Goal: Task Accomplishment & Management: Use online tool/utility

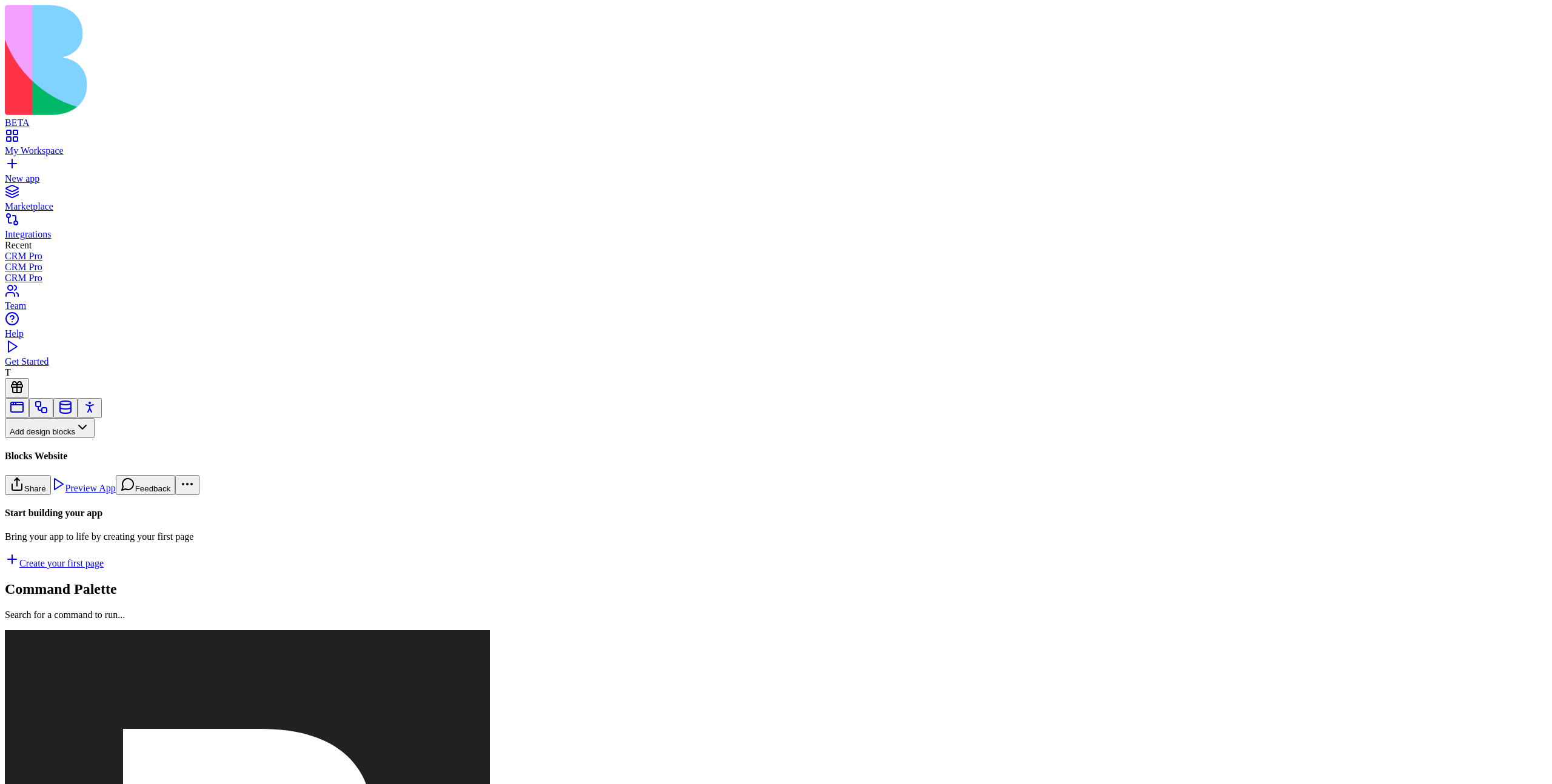
click at [217, 498] on div "Start building your app Bring your app to life by creating your first page Crea…" at bounding box center [776, 538] width 1542 height 61
click at [52, 446] on button "Pages" at bounding box center [28, 448] width 47 height 20
click at [99, 498] on div "Websites" at bounding box center [66, 495] width 64 height 17
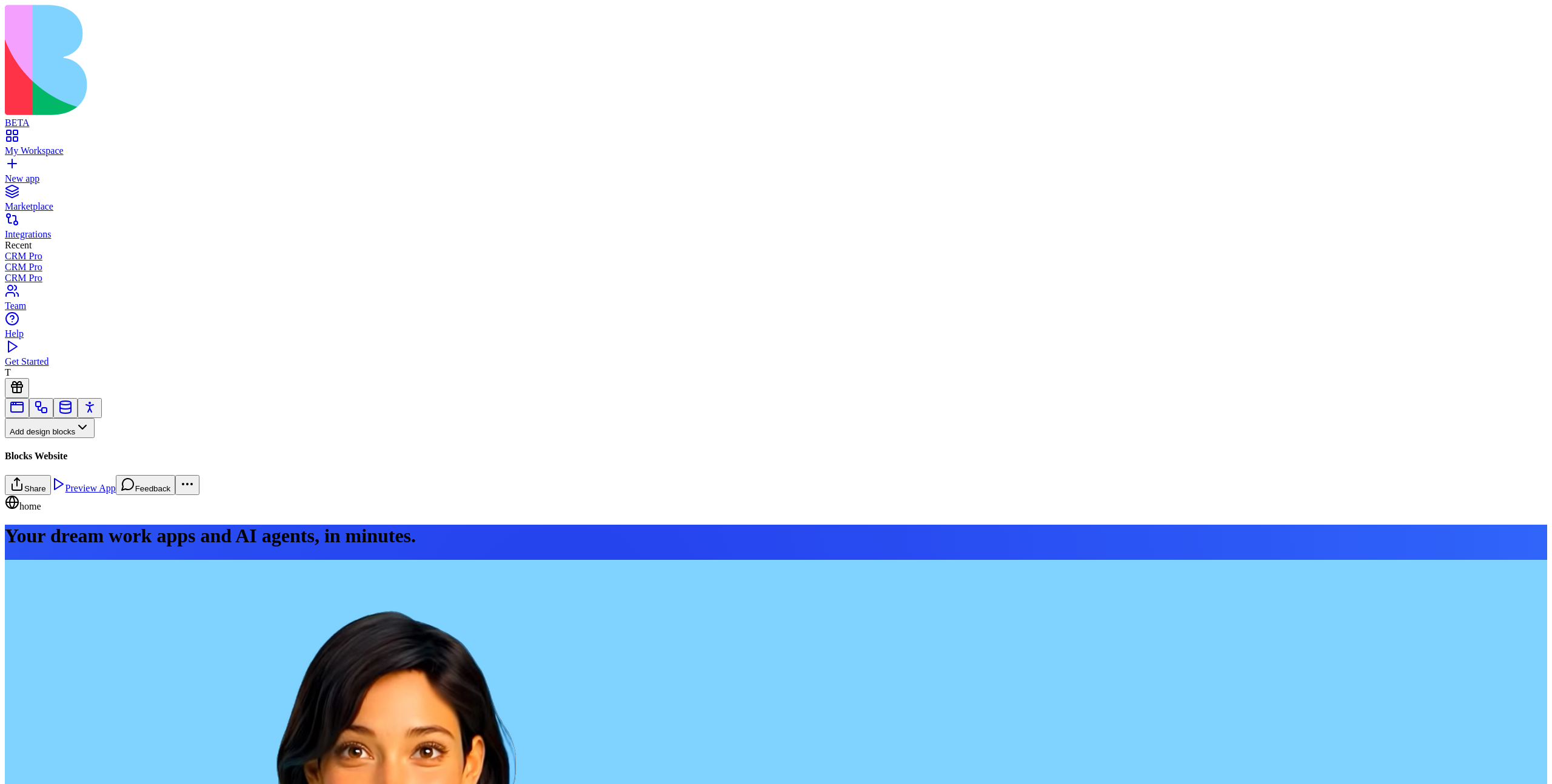
scroll to position [3360, 0]
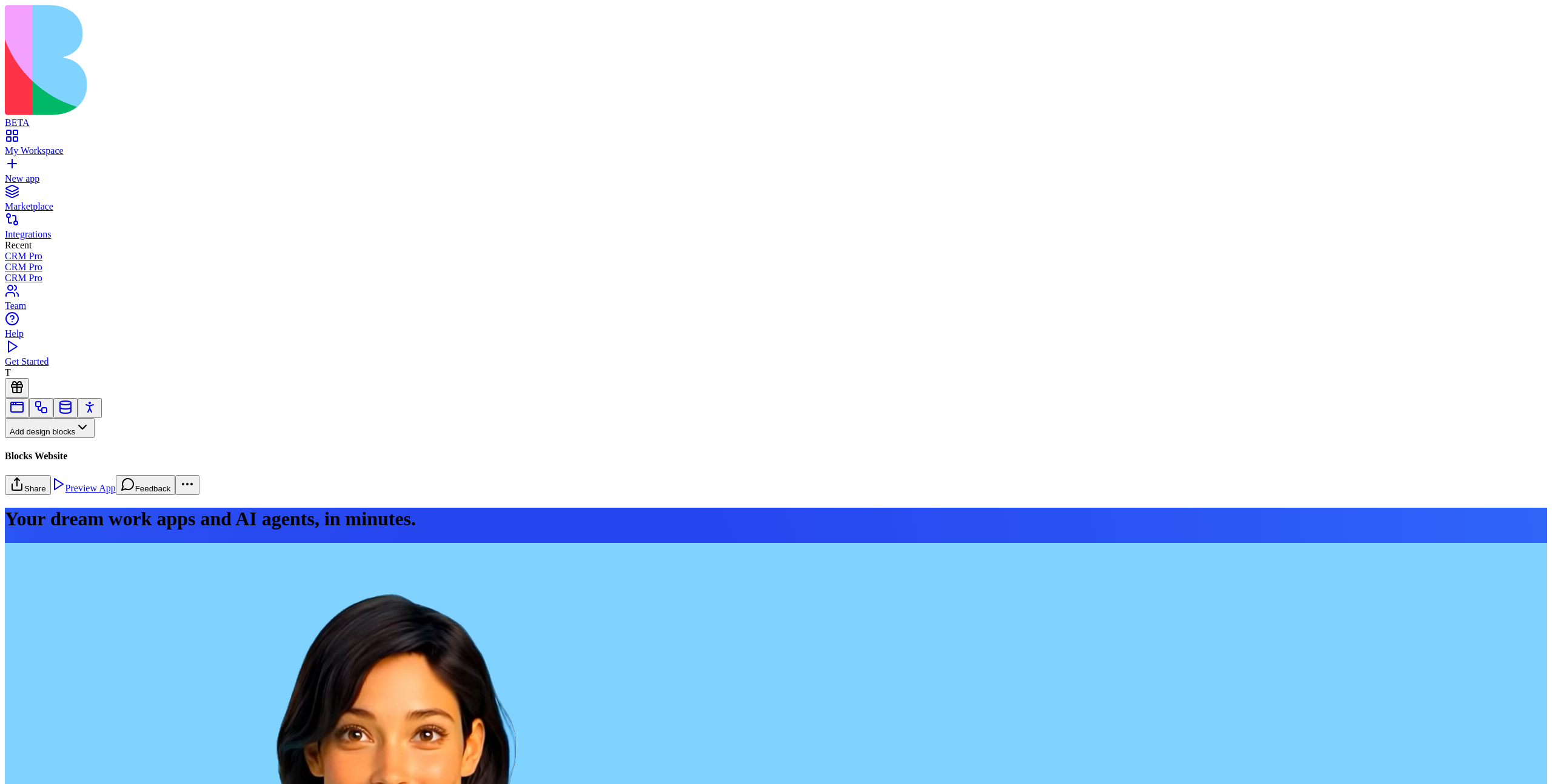
scroll to position [97, 0]
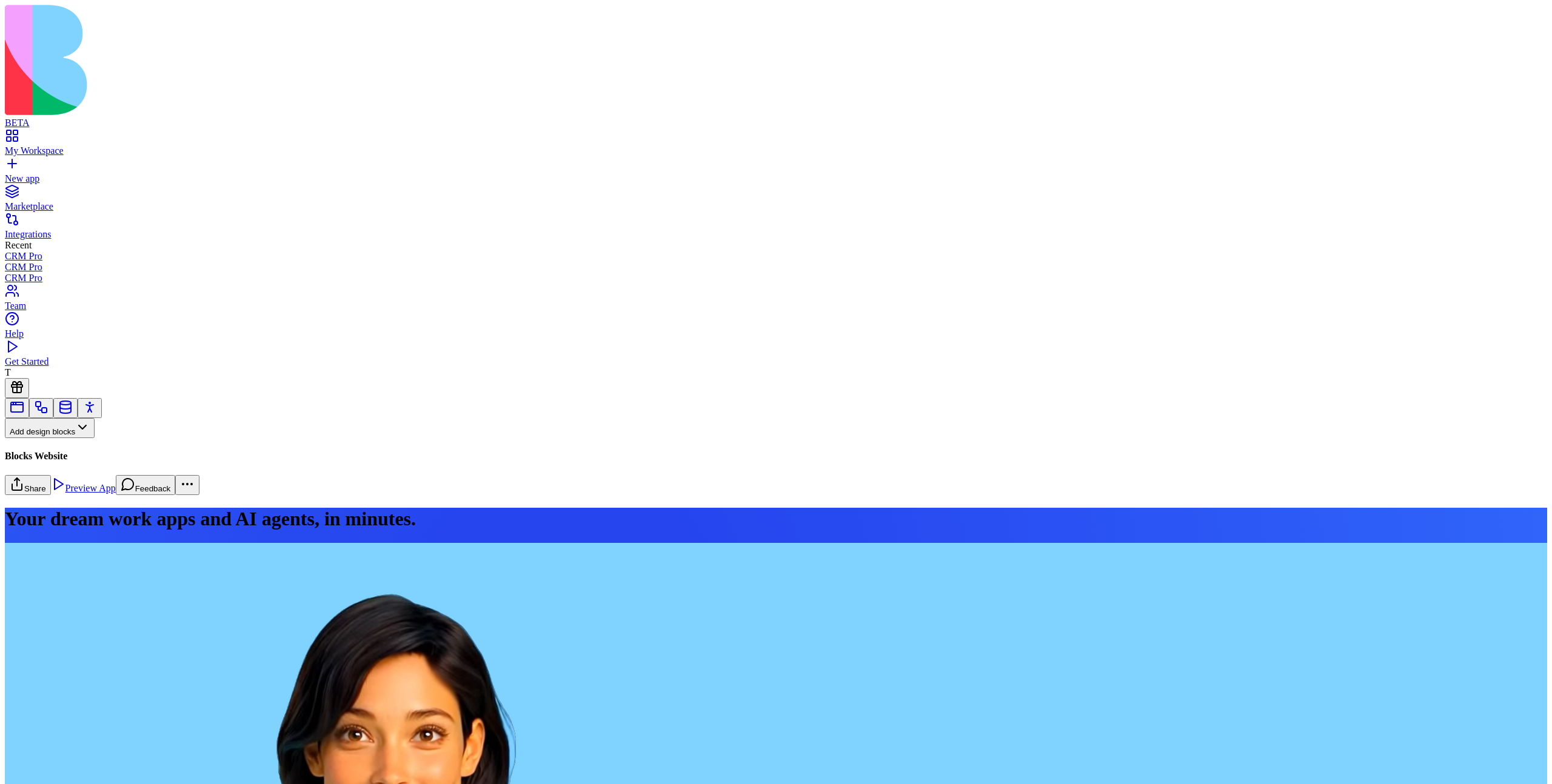
drag, startPoint x: 1520, startPoint y: 628, endPoint x: 1528, endPoint y: 643, distance: 17.0
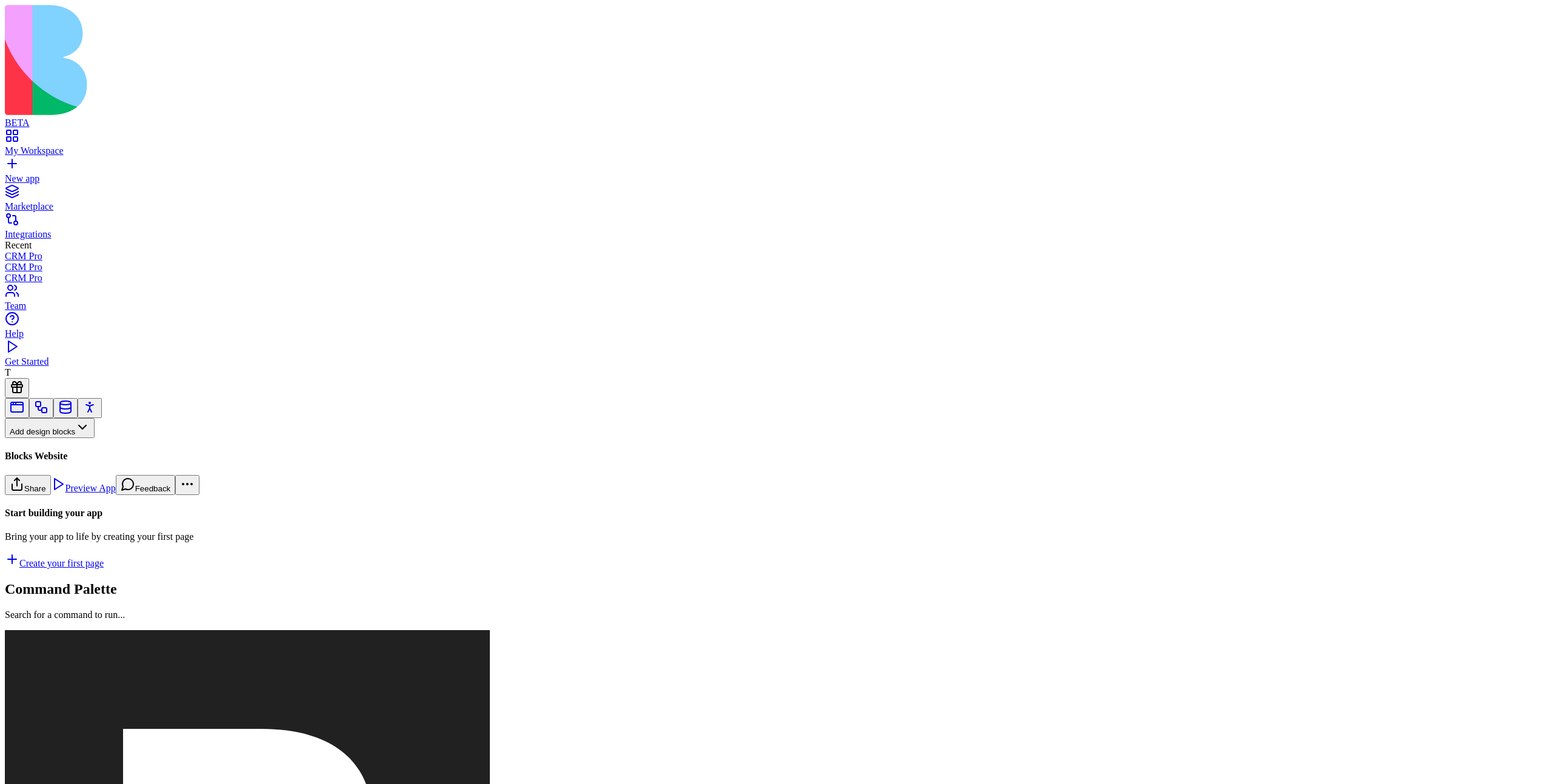
click at [52, 443] on button "Pages" at bounding box center [28, 448] width 47 height 20
click at [97, 503] on div "Websites" at bounding box center [66, 495] width 64 height 17
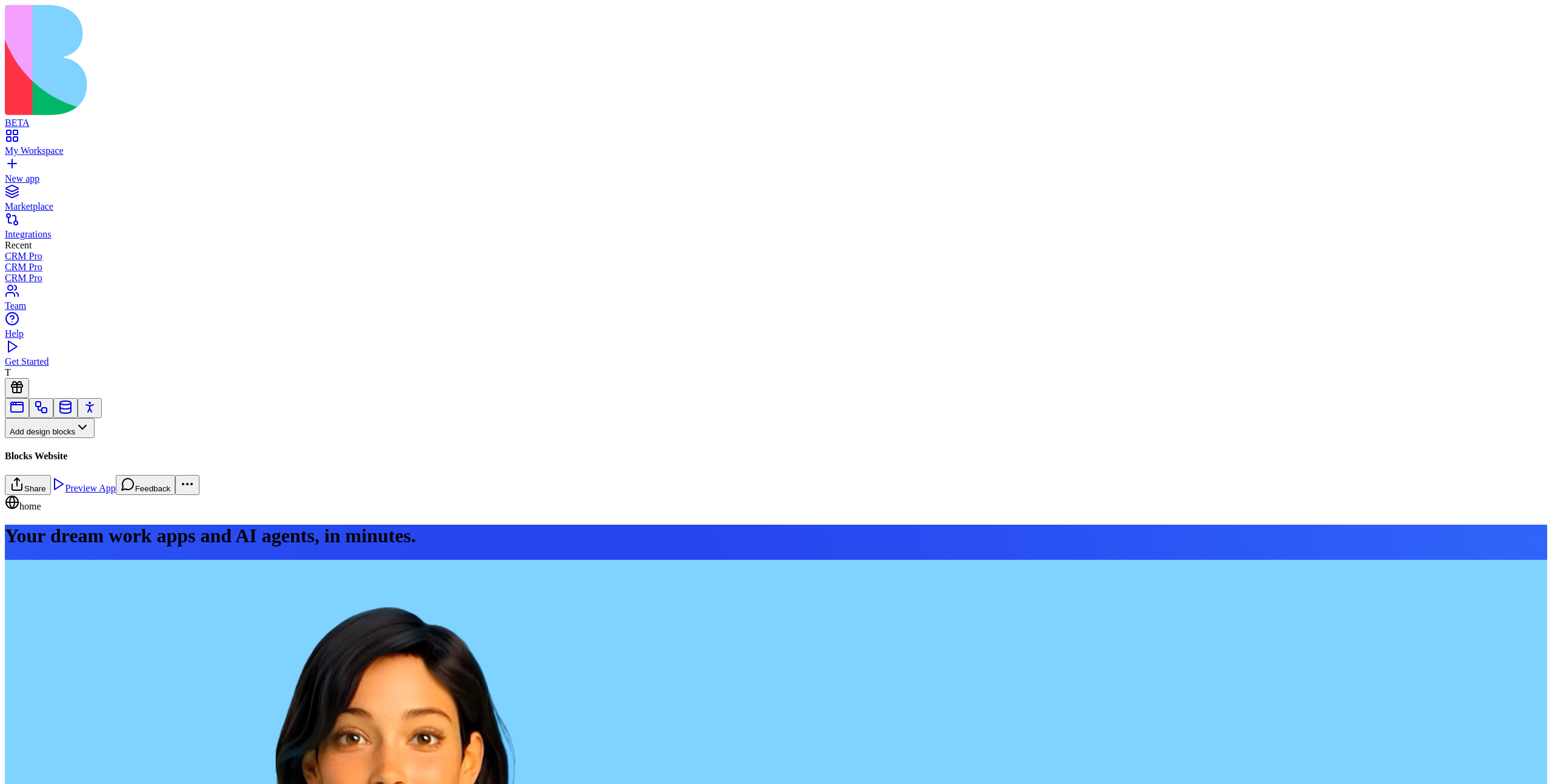
scroll to position [3515, 0]
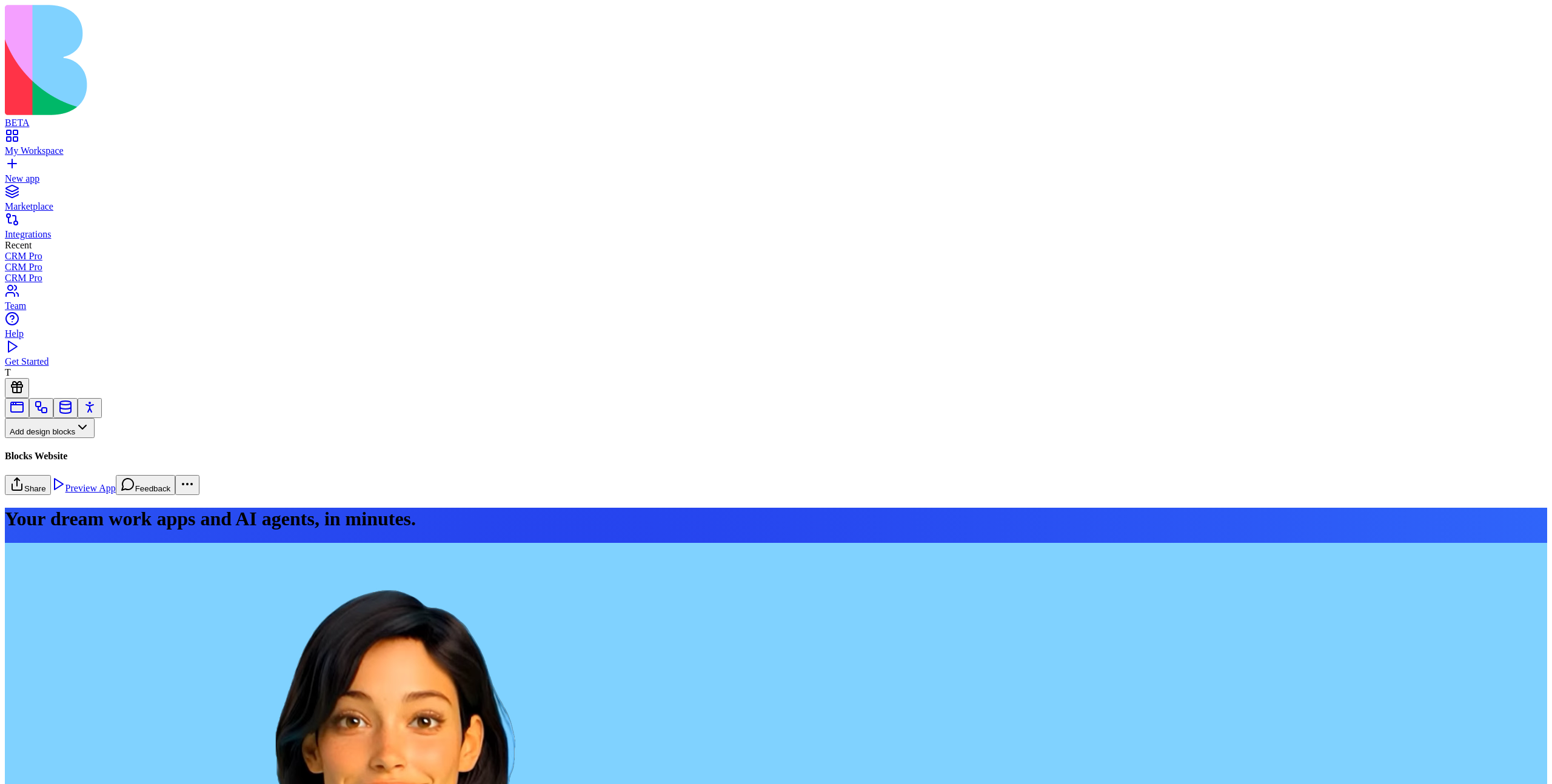
scroll to position [3244, 0]
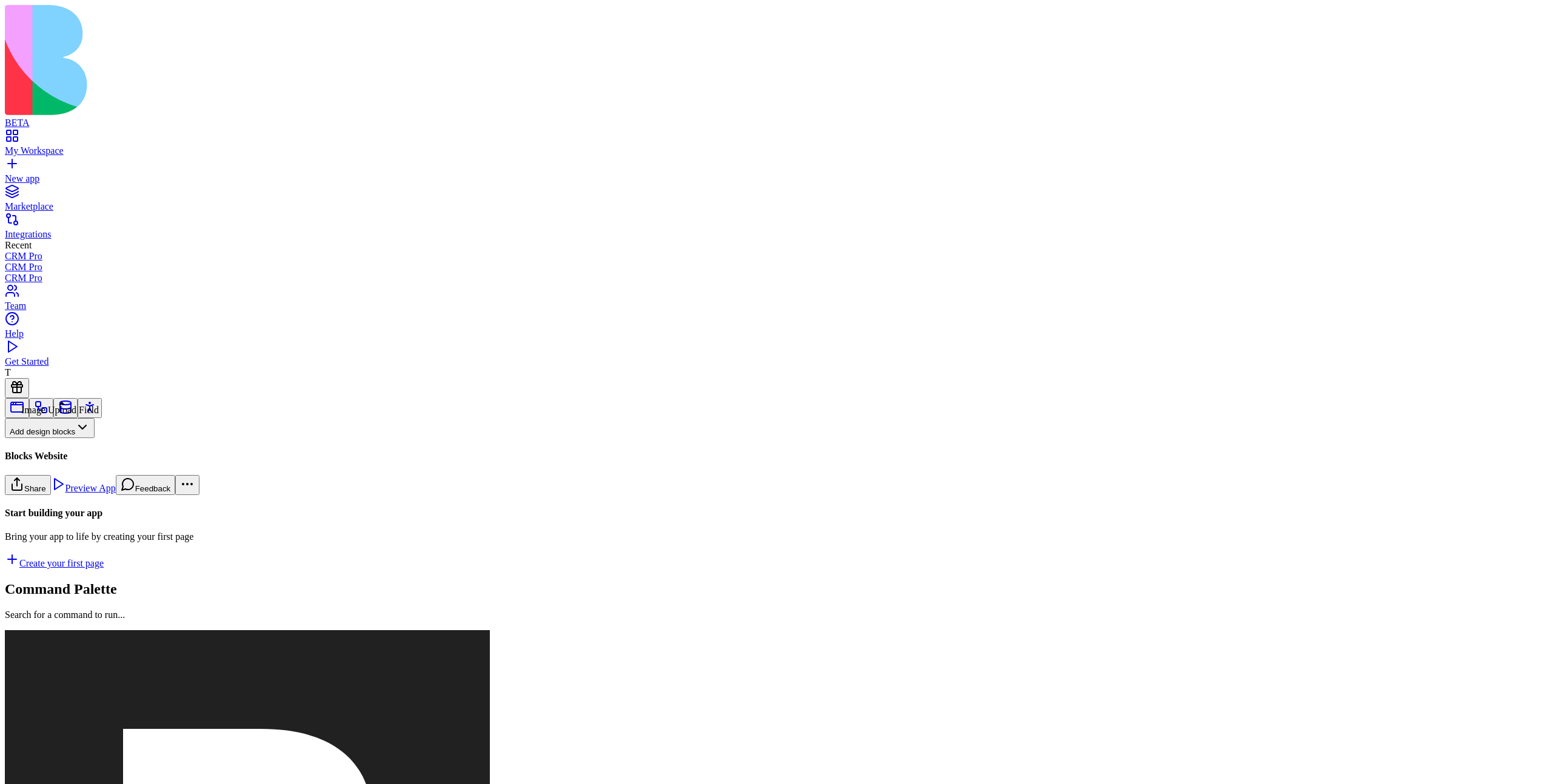
click at [52, 440] on button "Pages" at bounding box center [28, 448] width 47 height 20
click at [86, 504] on div "Websites" at bounding box center [66, 495] width 64 height 17
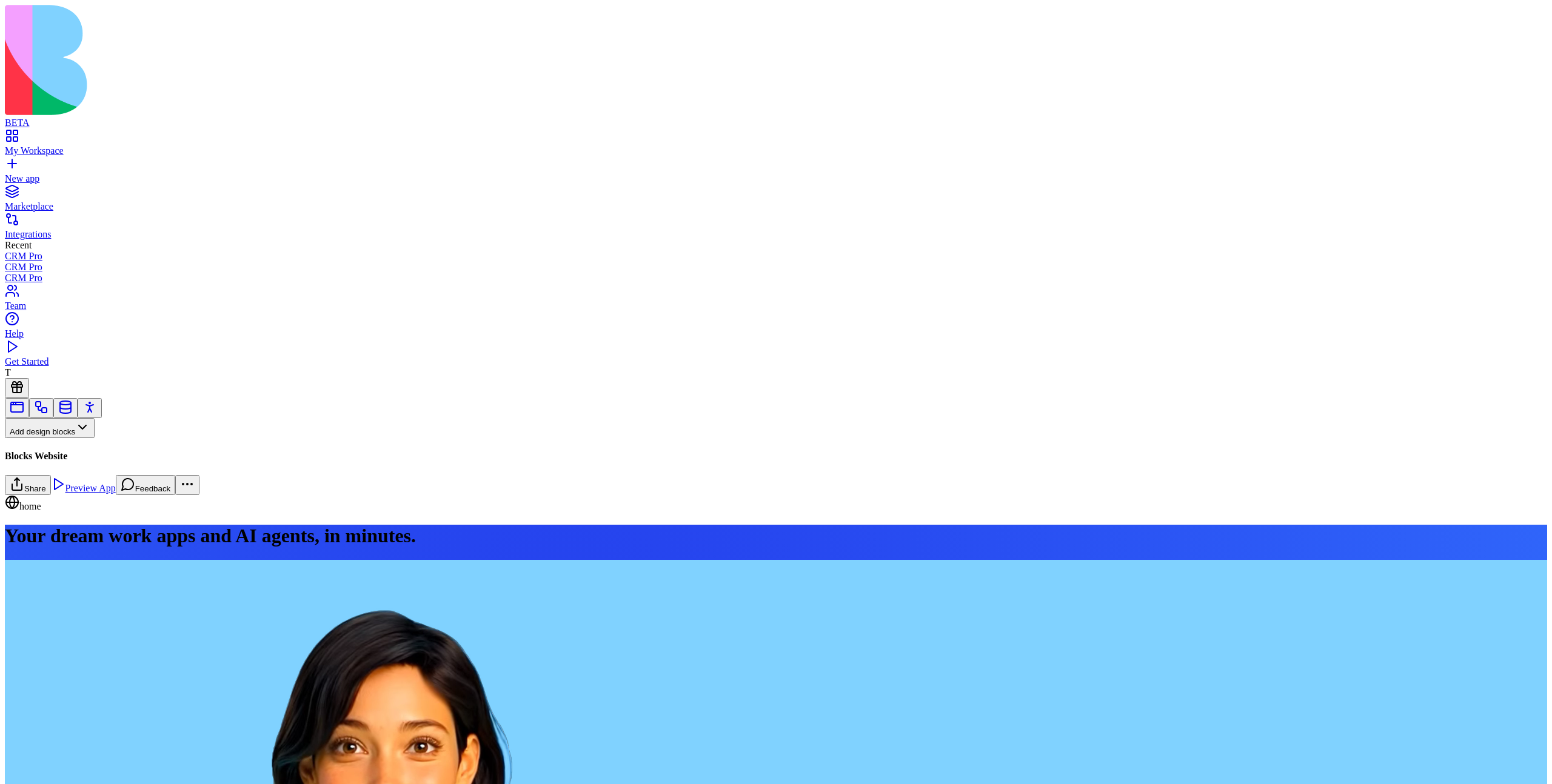
scroll to position [3806, 0]
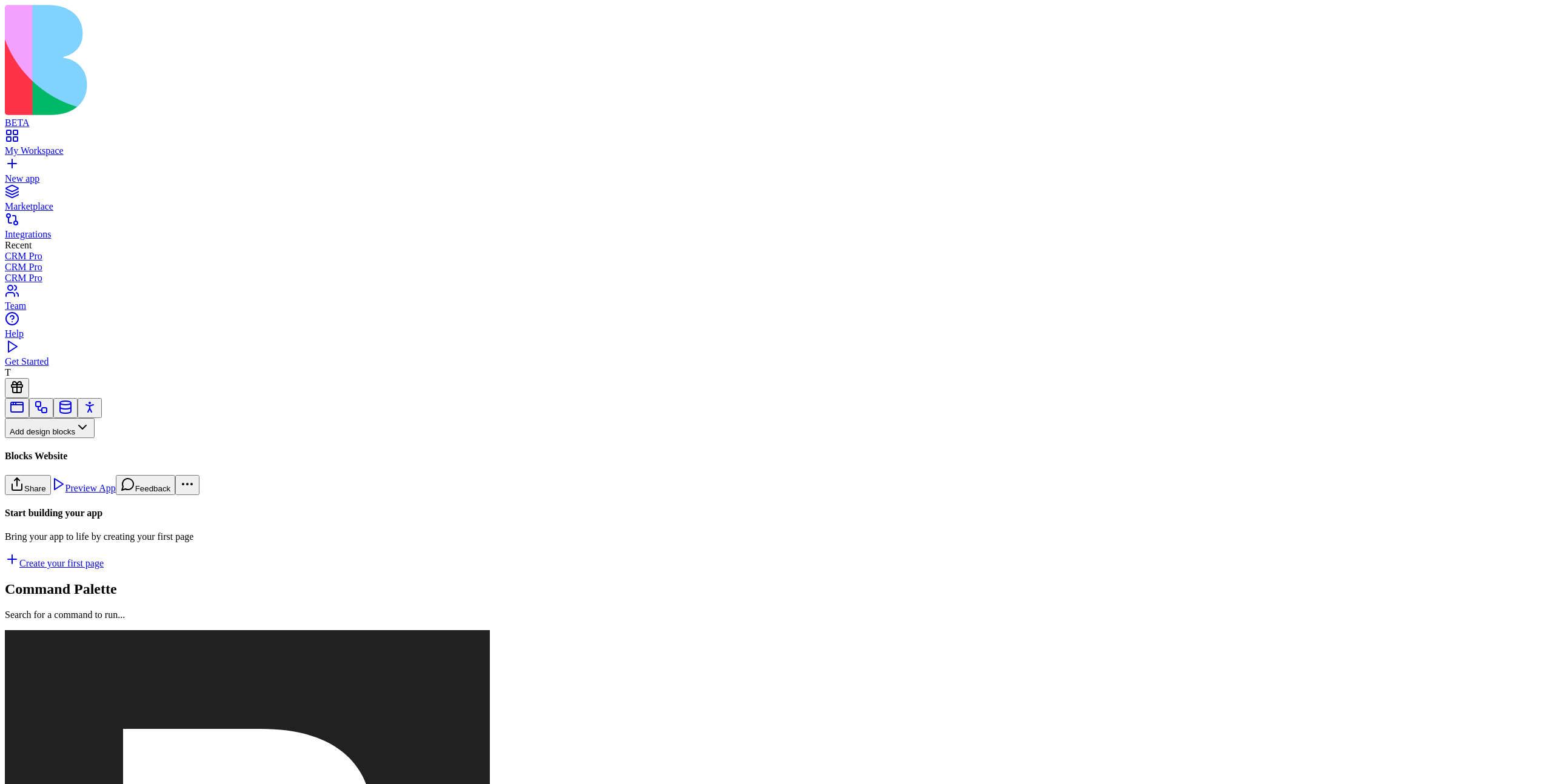
click at [52, 438] on button "Pages" at bounding box center [28, 448] width 47 height 20
click at [87, 498] on div "Websites" at bounding box center [66, 495] width 64 height 17
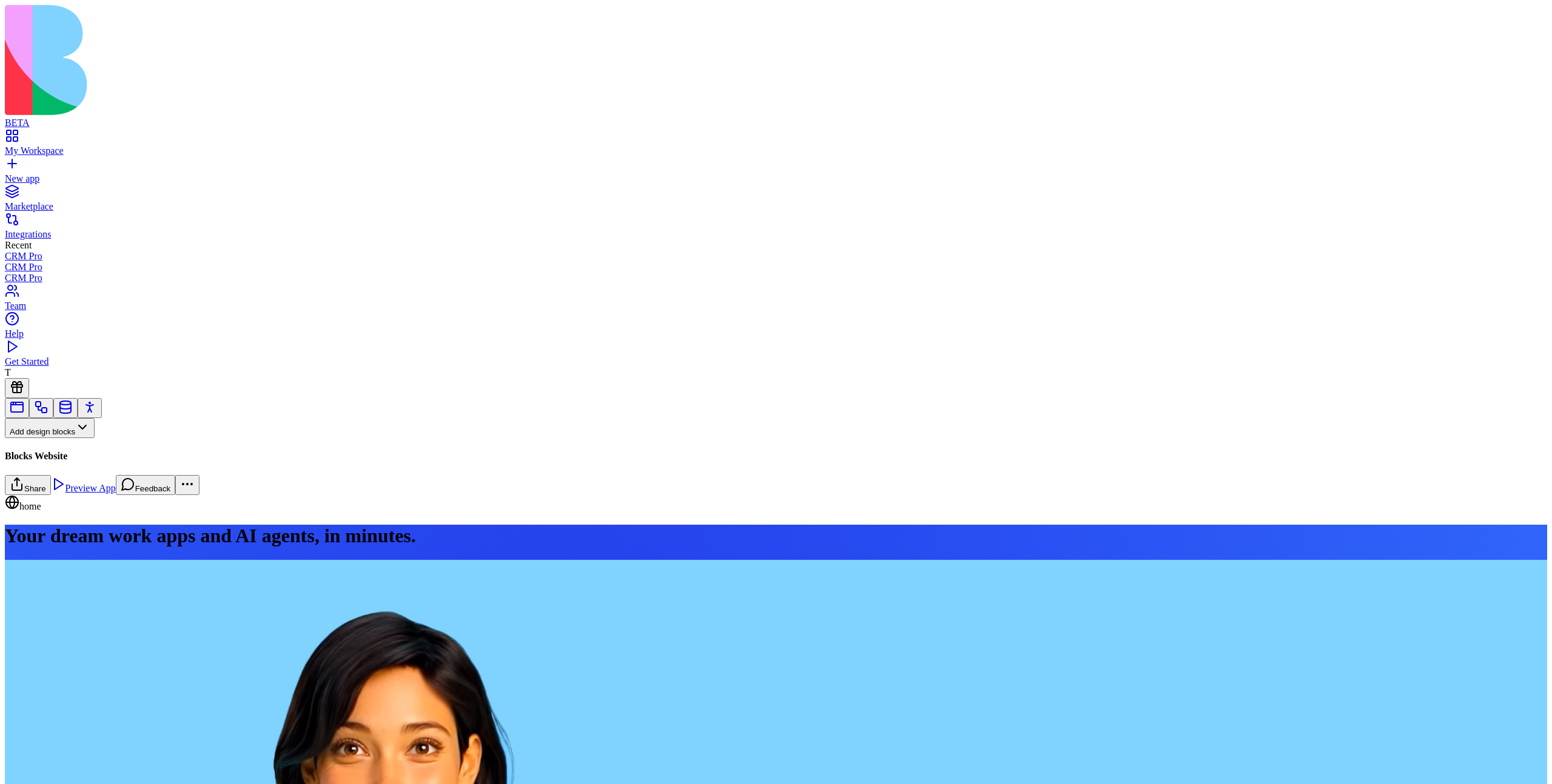
scroll to position [3862, 0]
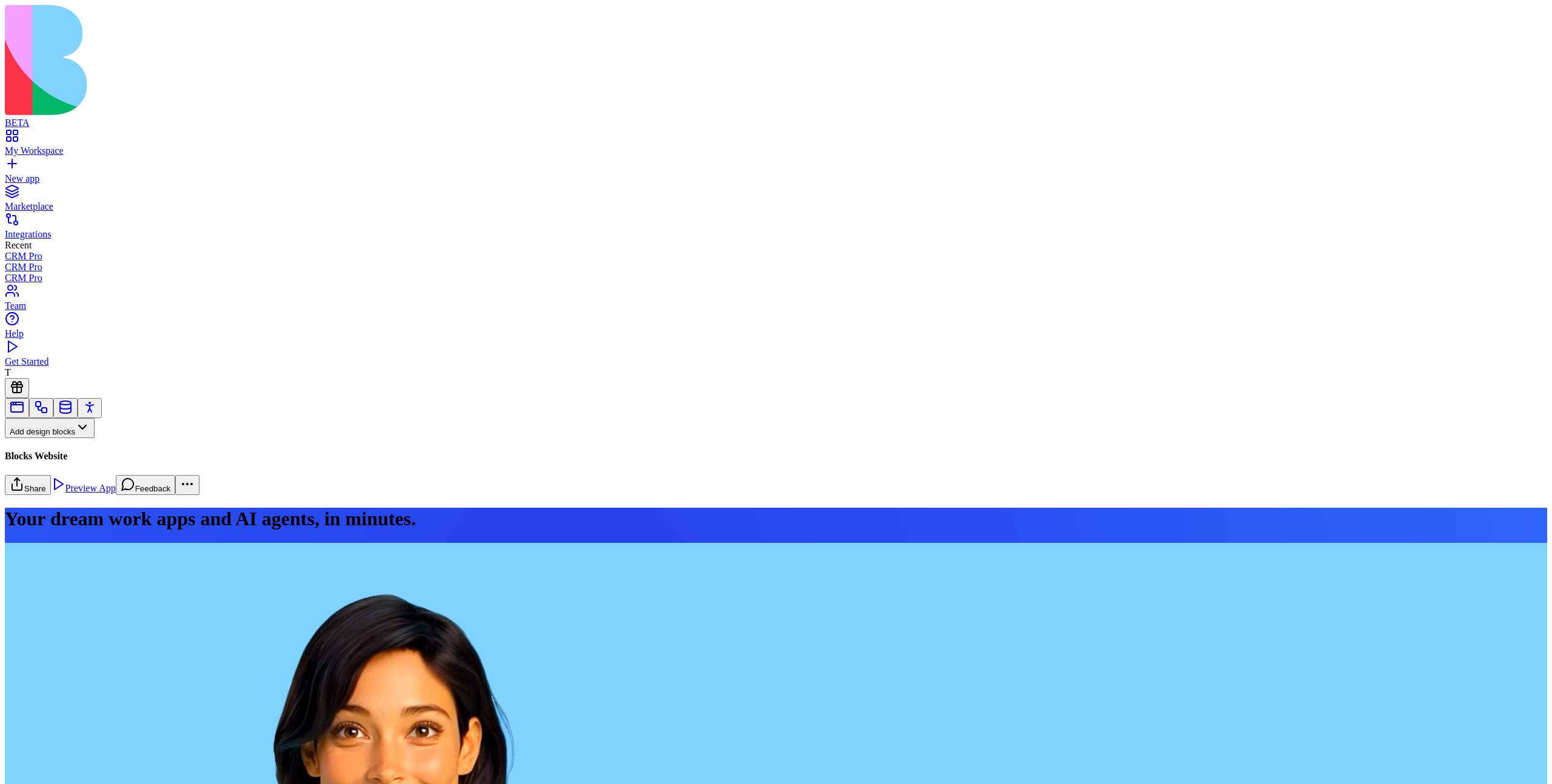
scroll to position [117, 0]
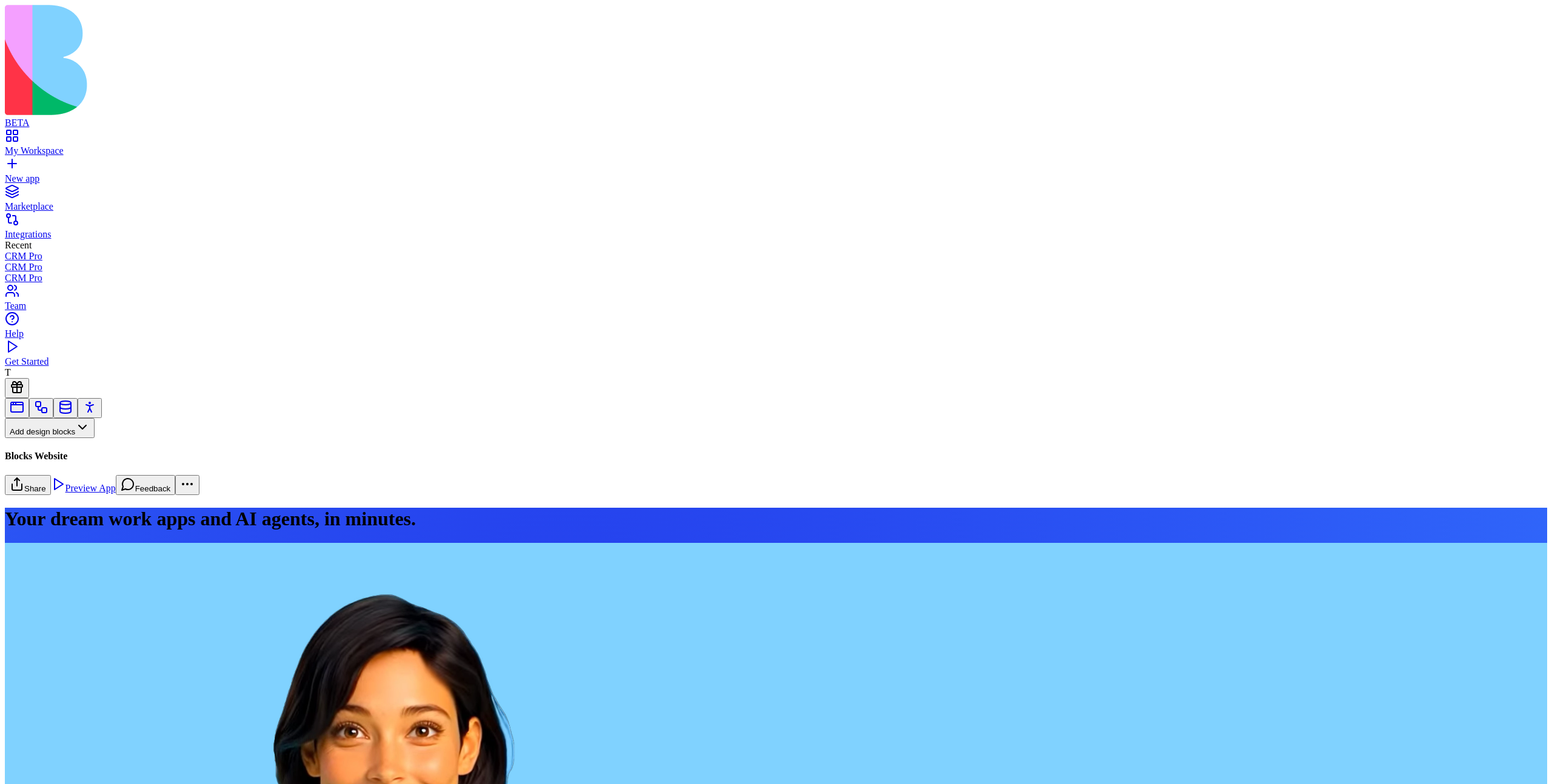
scroll to position [3973, 0]
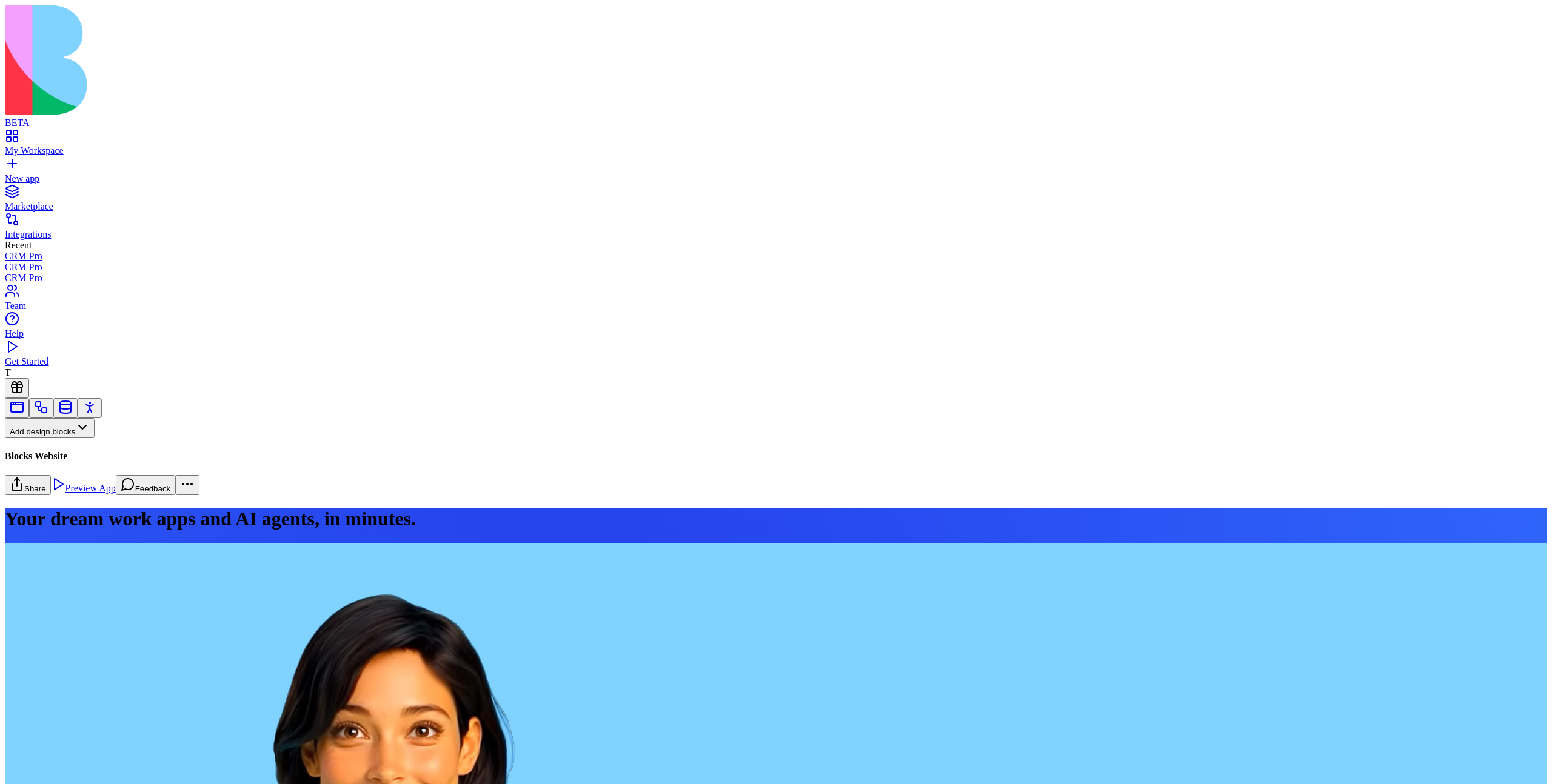
scroll to position [0, 79]
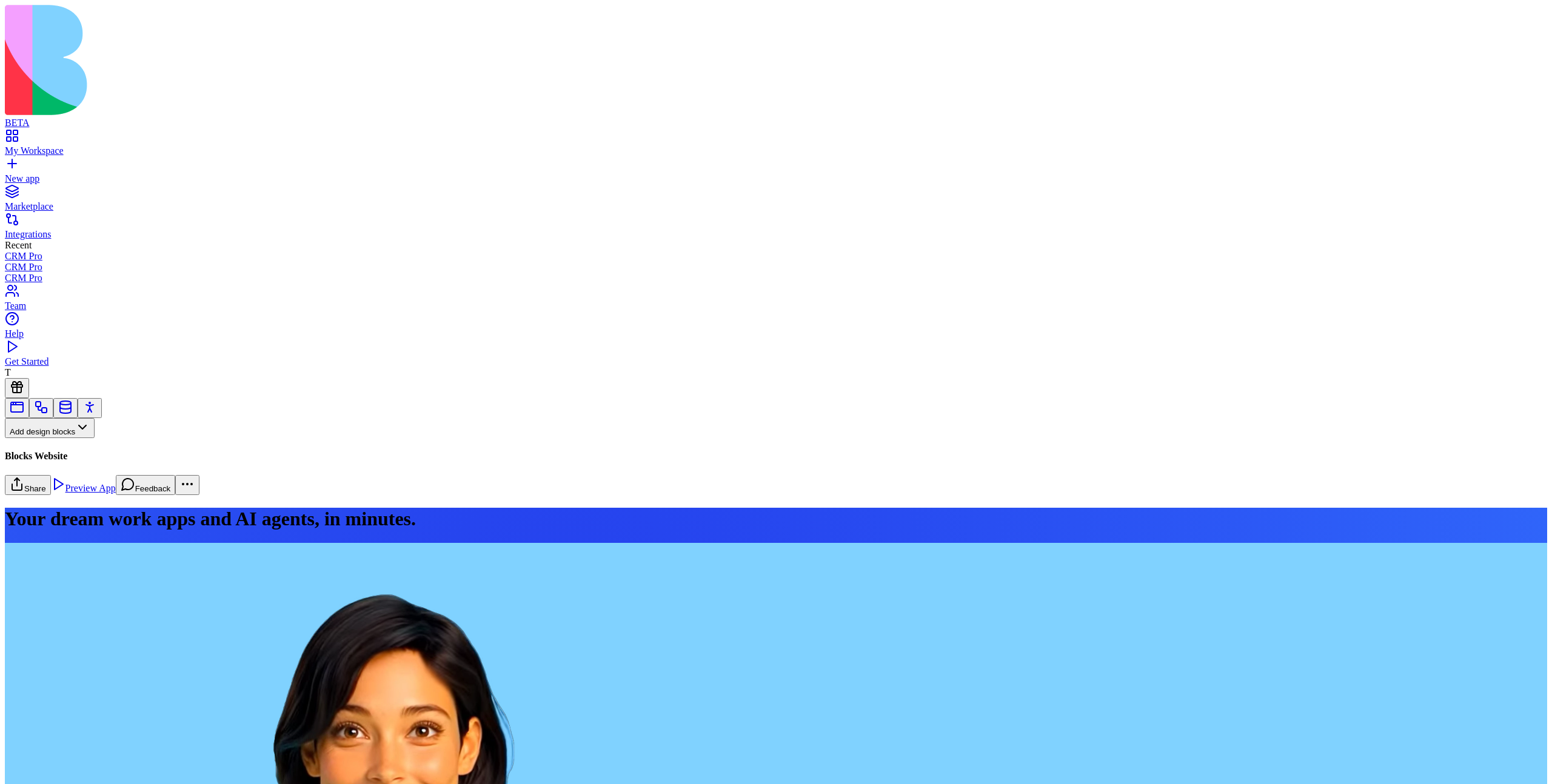
scroll to position [0, 690]
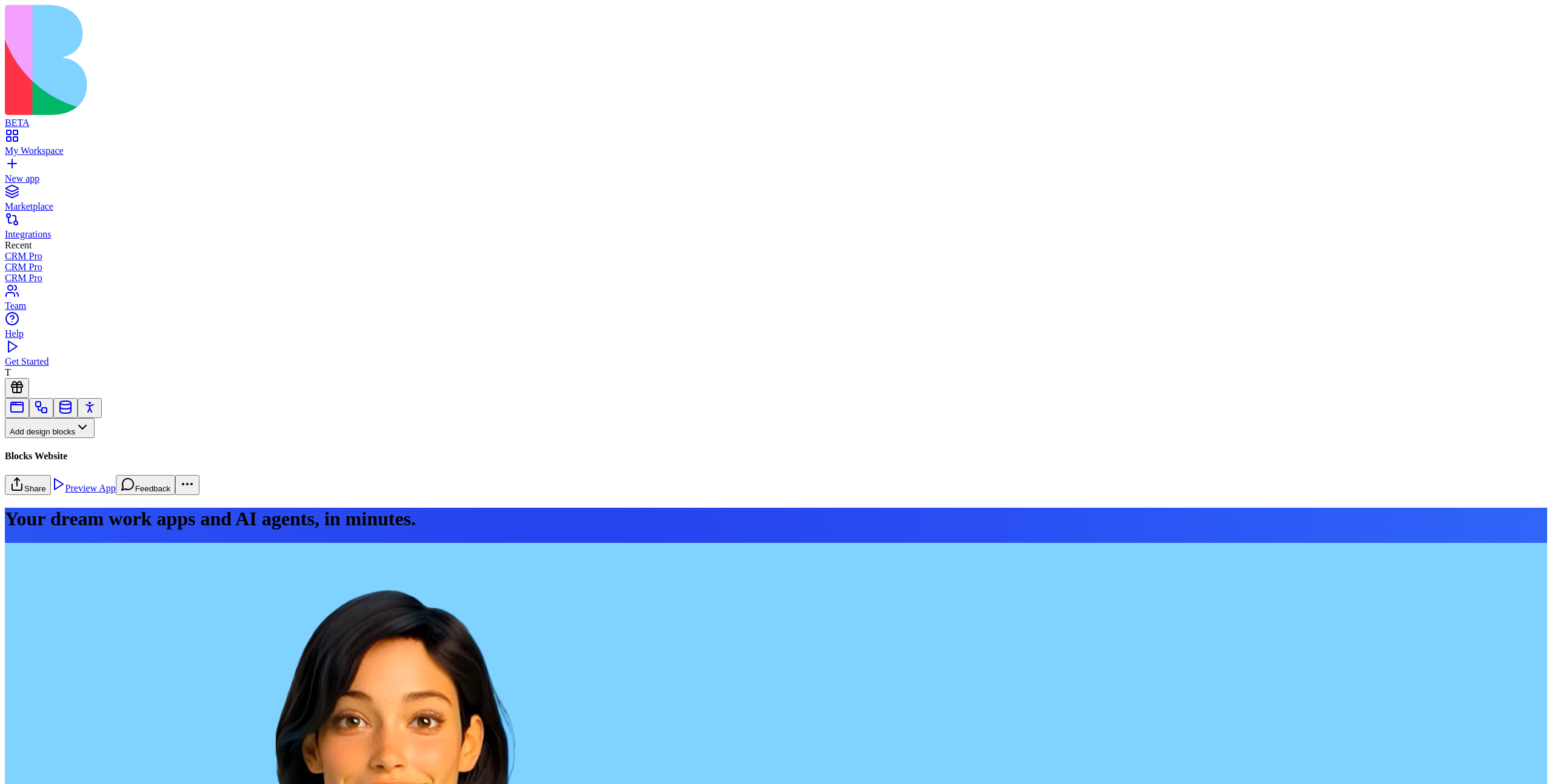
scroll to position [0, 1062]
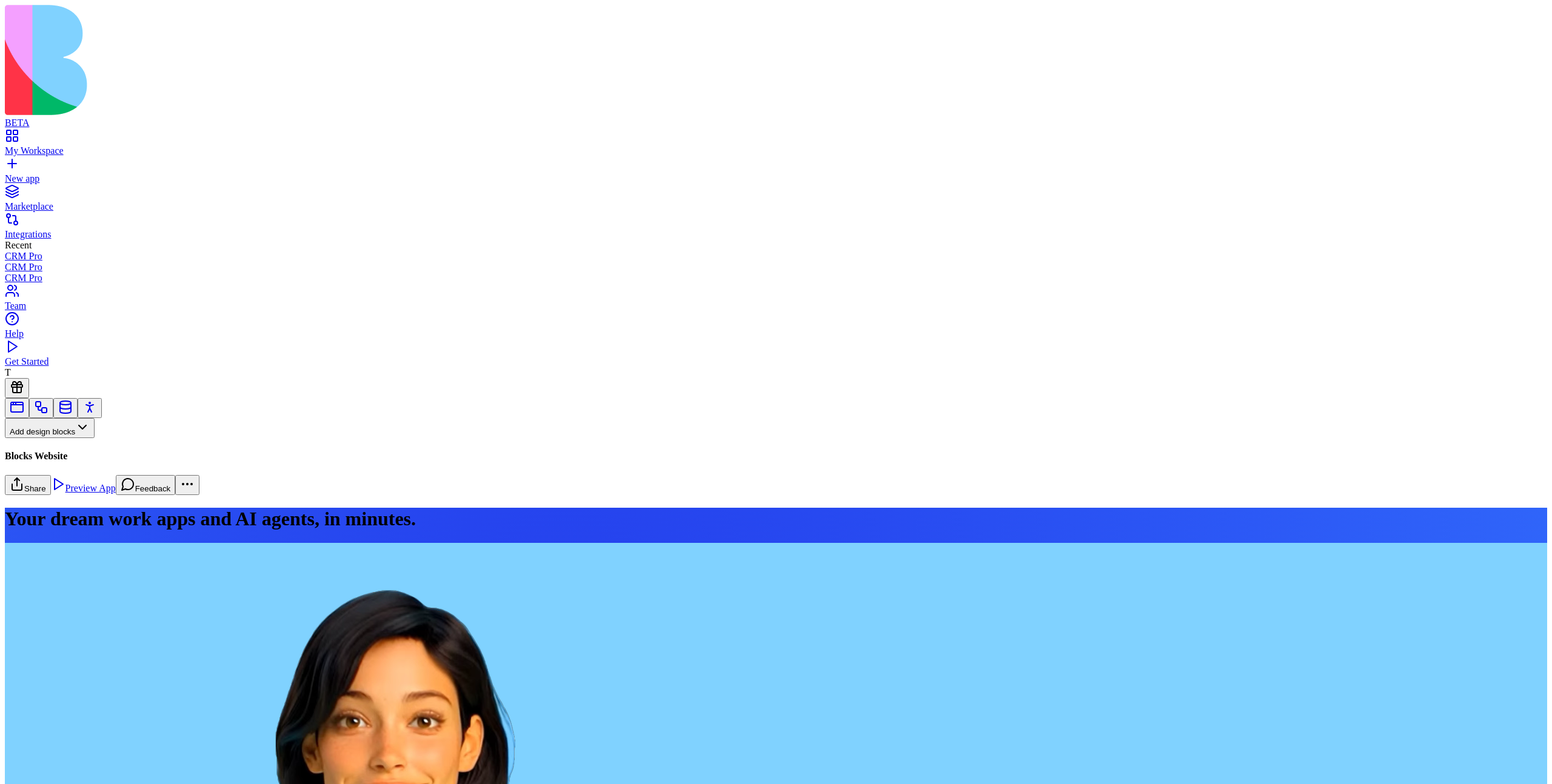
scroll to position [0, 1062]
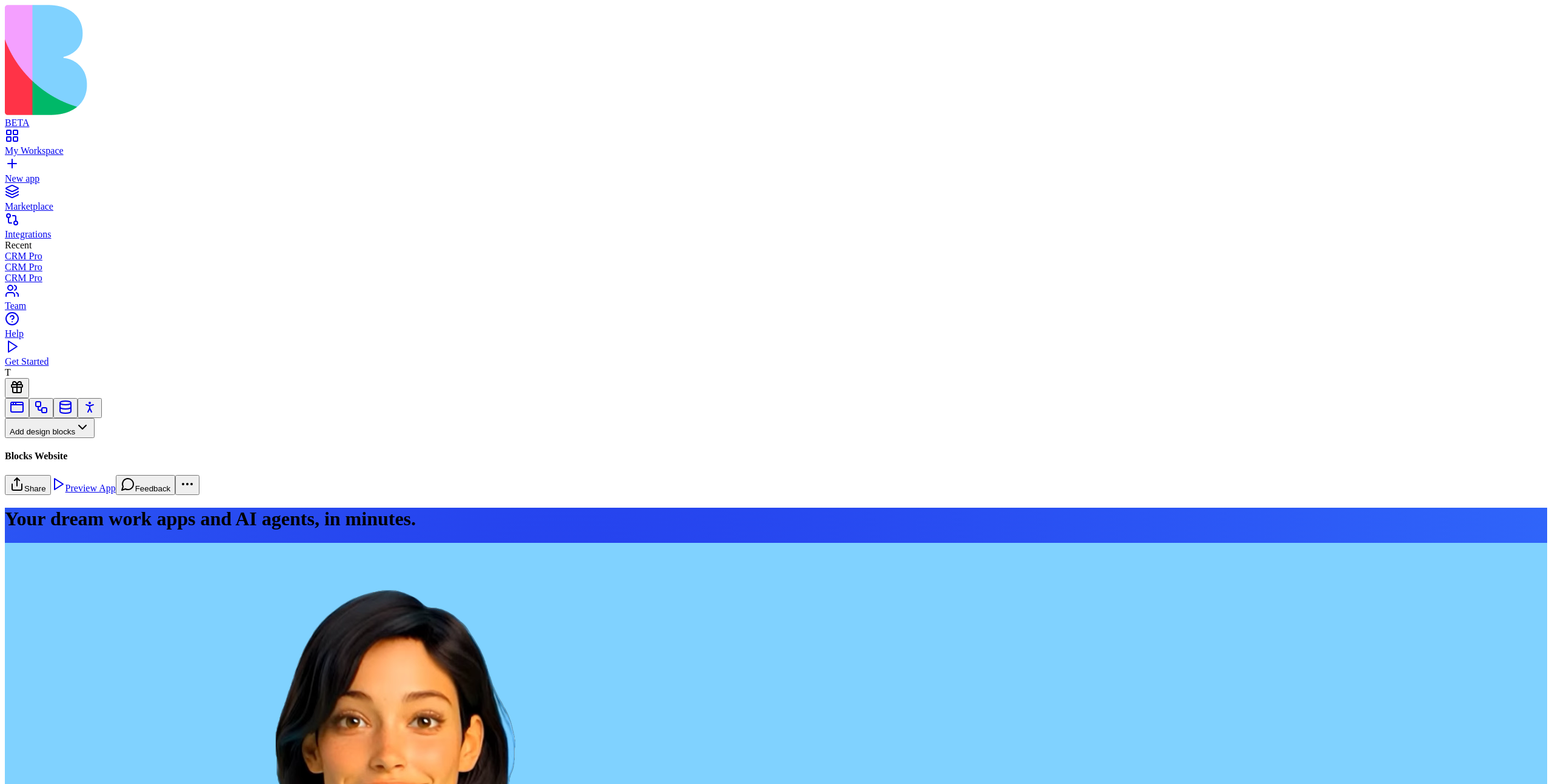
copy div "**********"
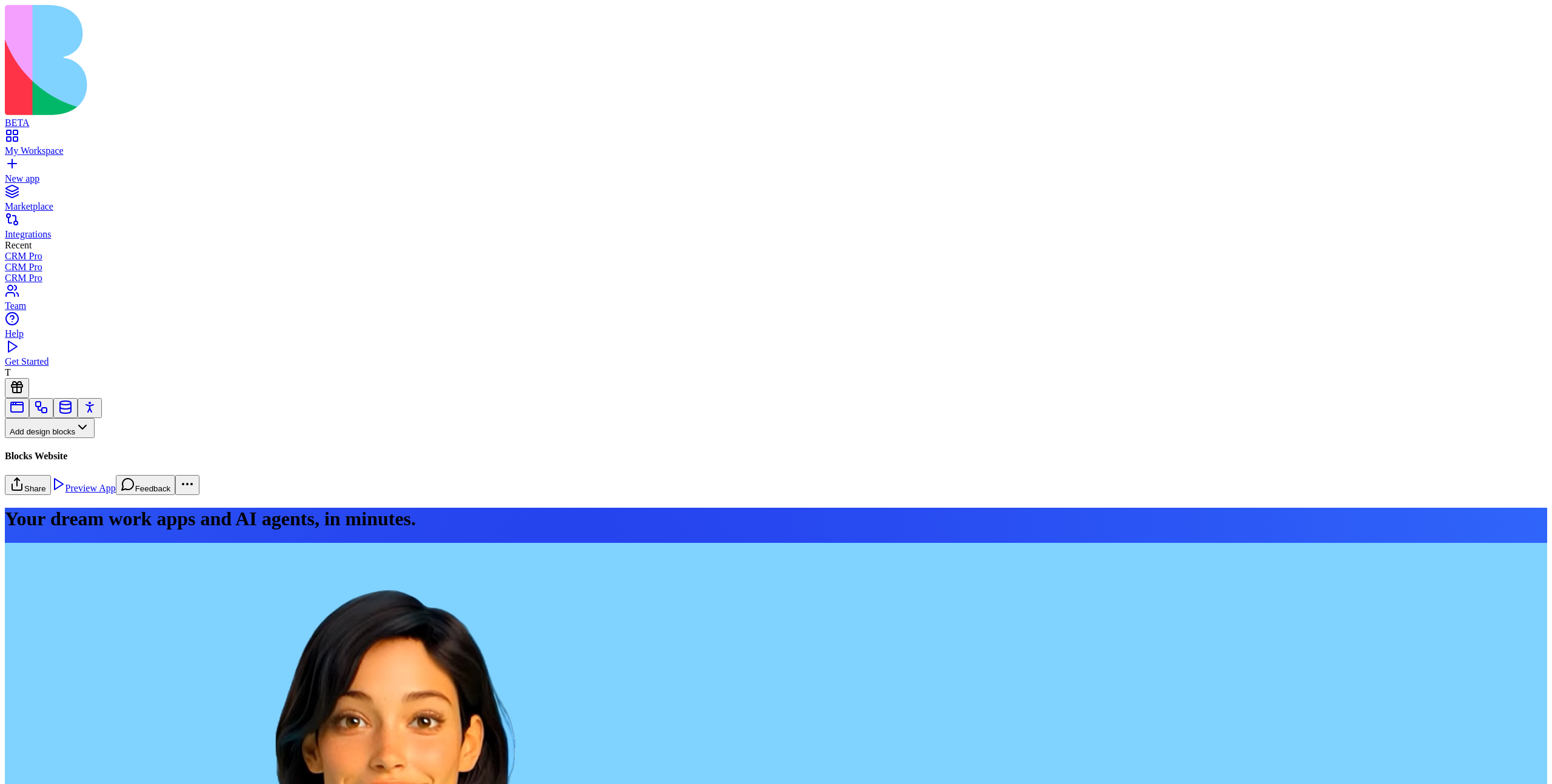
scroll to position [4847, 0]
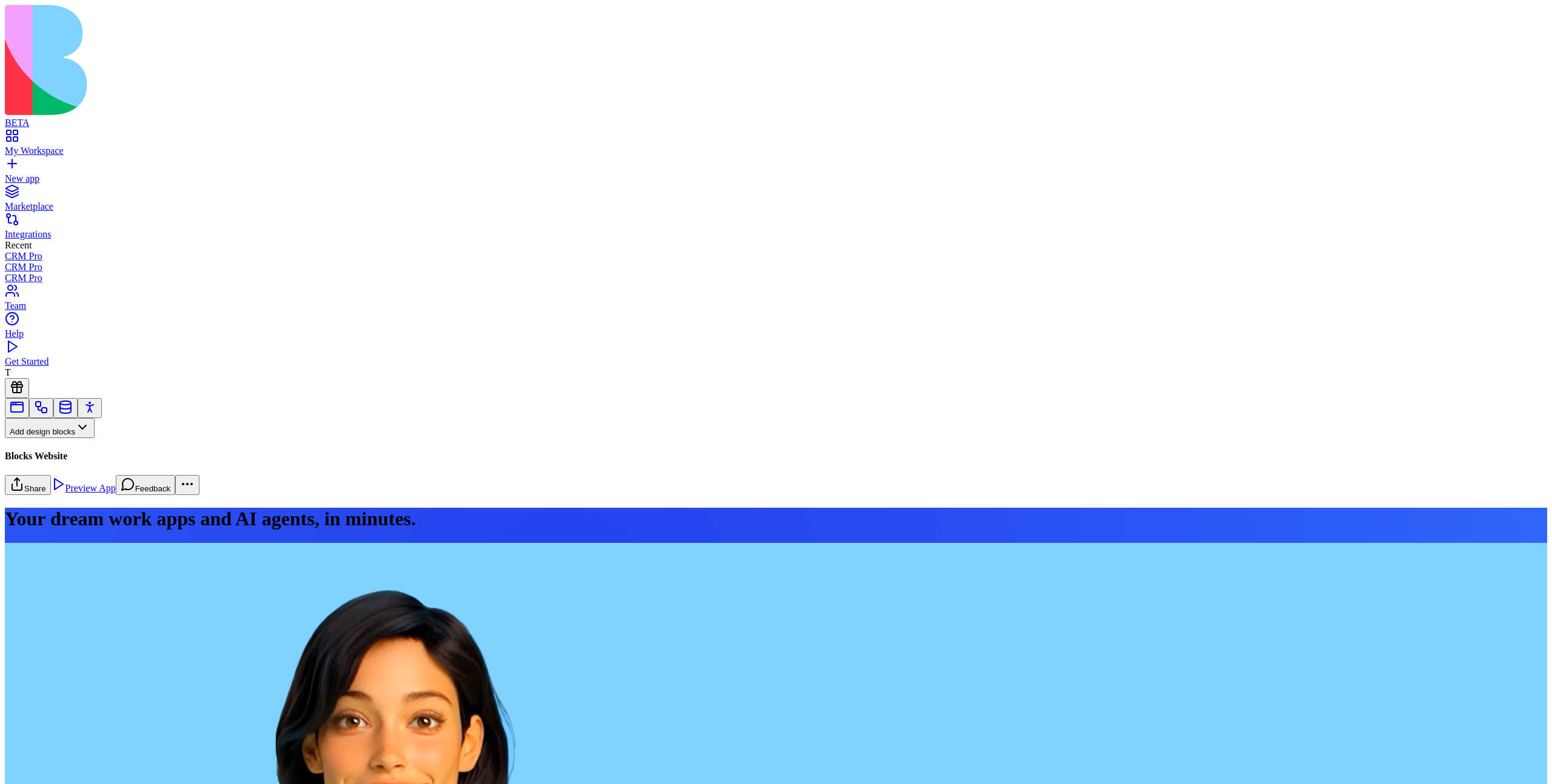
click at [19, 134] on link "My Workspace" at bounding box center [776, 145] width 1542 height 22
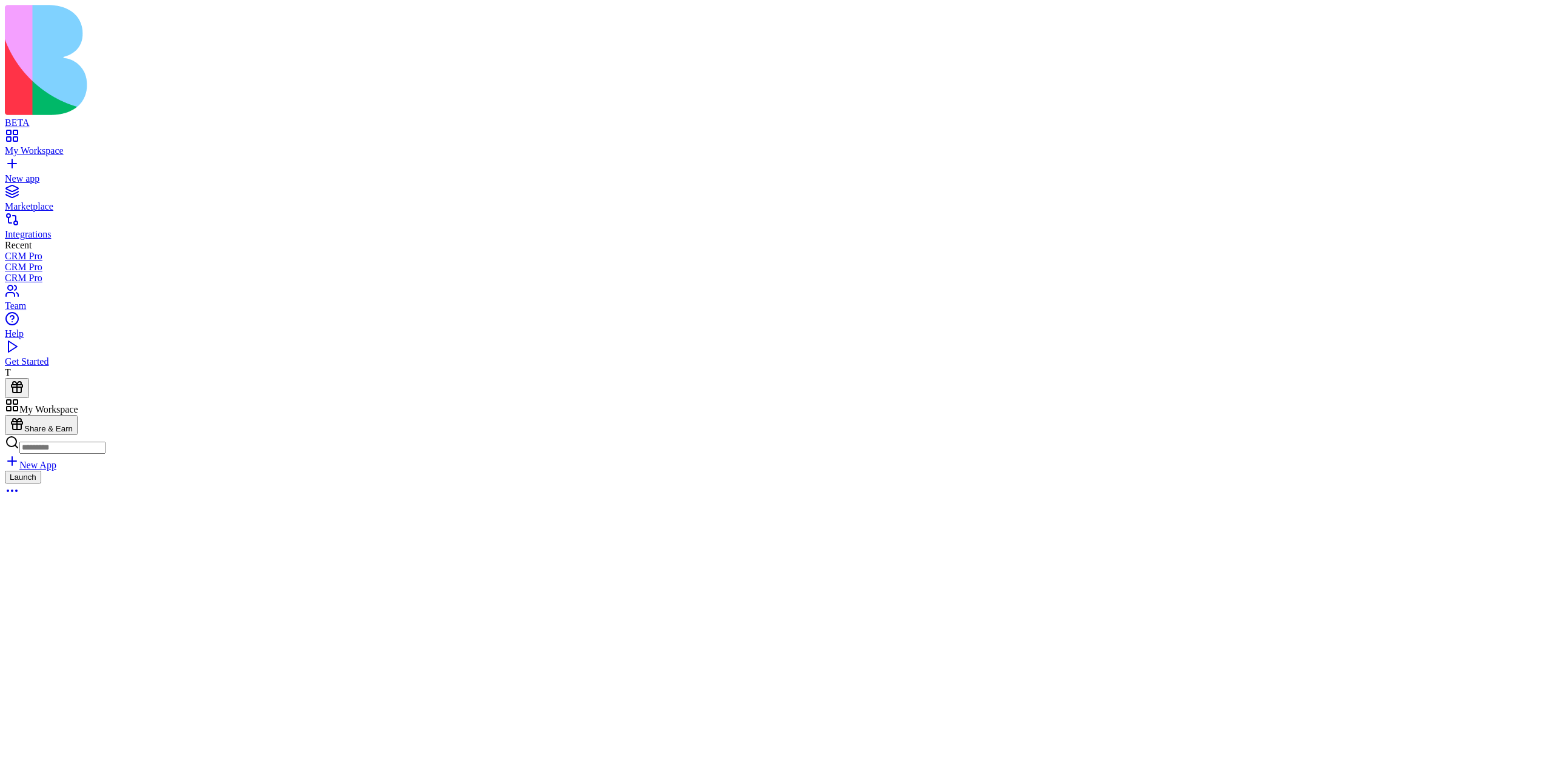
click at [53, 37] on div "BETA My Workspace New app Marketplace Integrations Recent CRM Pro CRM Pro CRM P…" at bounding box center [776, 201] width 1542 height 393
click at [93, 173] on div "New app" at bounding box center [776, 179] width 1542 height 11
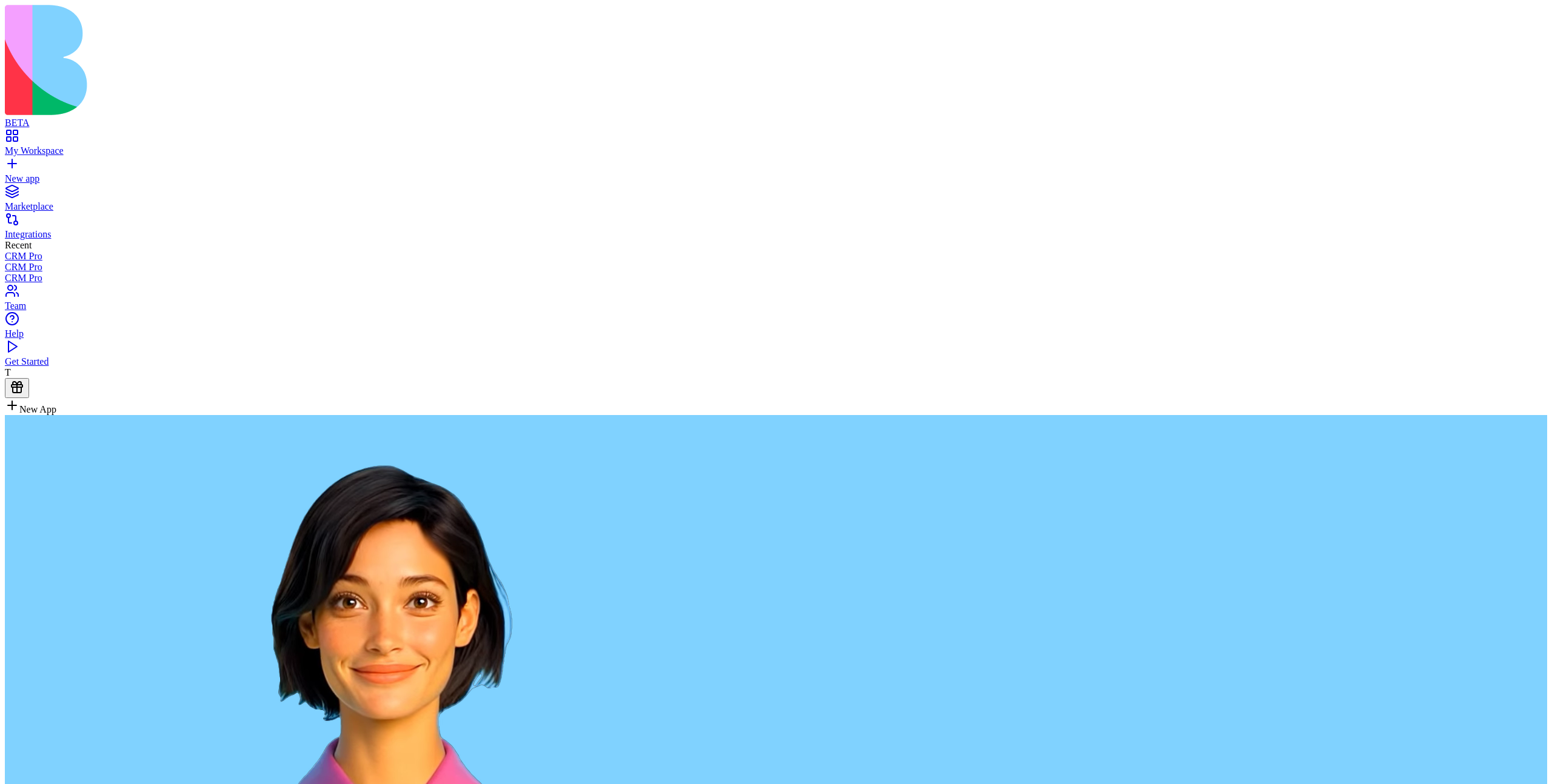
click at [70, 145] on div "My Workspace" at bounding box center [776, 151] width 1542 height 11
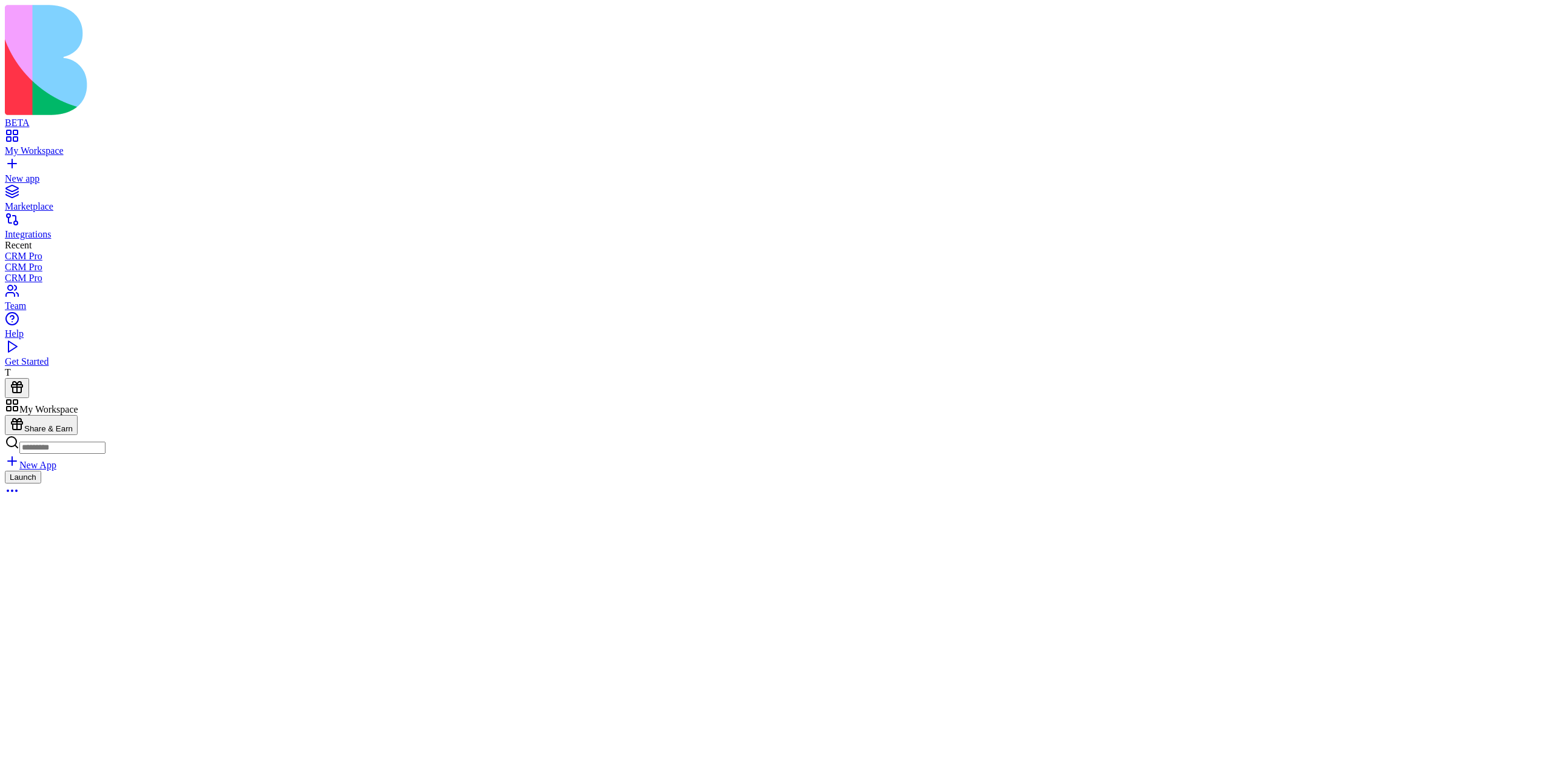
click at [41, 471] on button "Launch" at bounding box center [23, 477] width 36 height 13
